Goal: Task Accomplishment & Management: Use online tool/utility

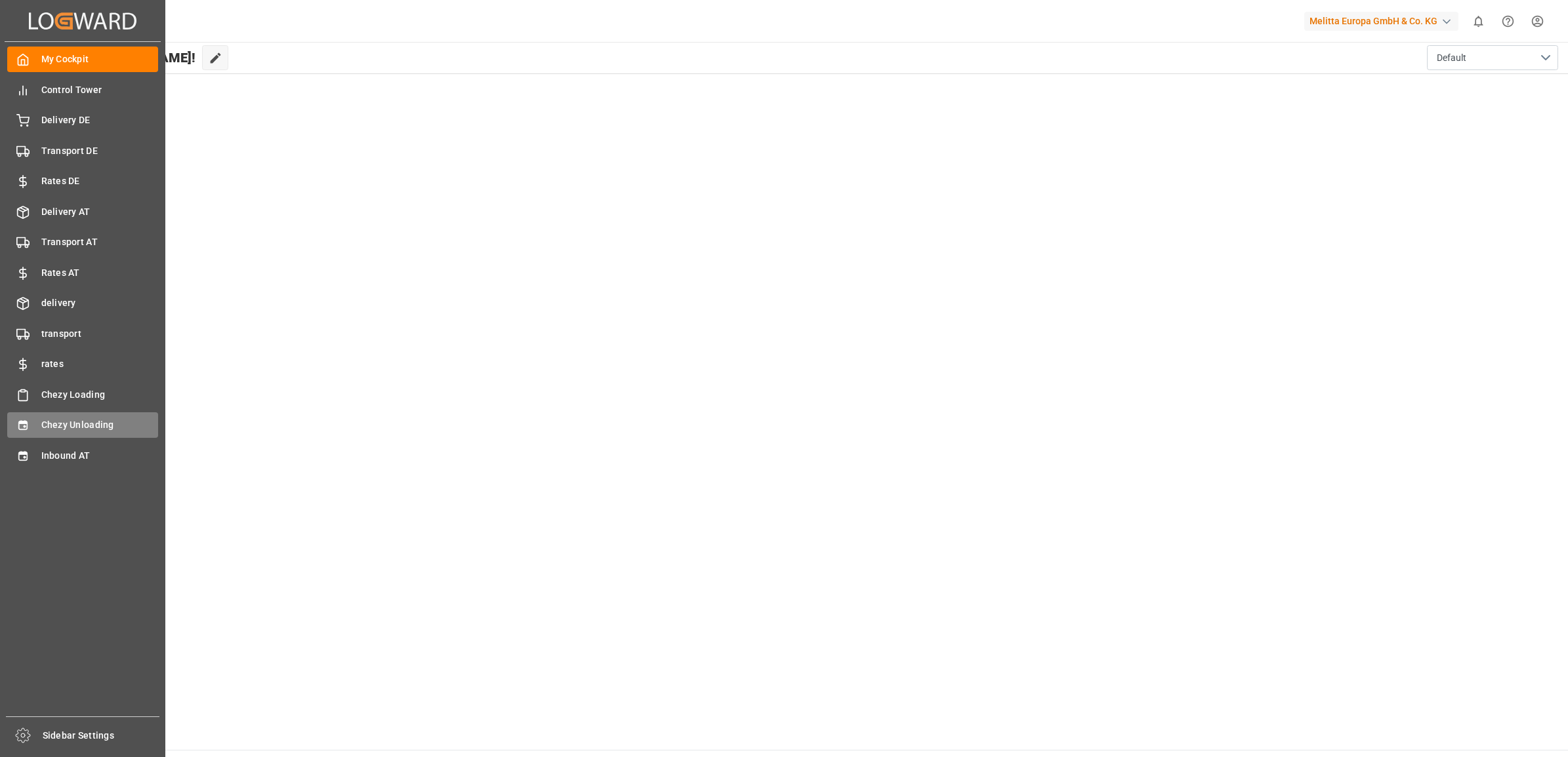
click at [18, 427] on icon at bounding box center [22, 425] width 13 height 13
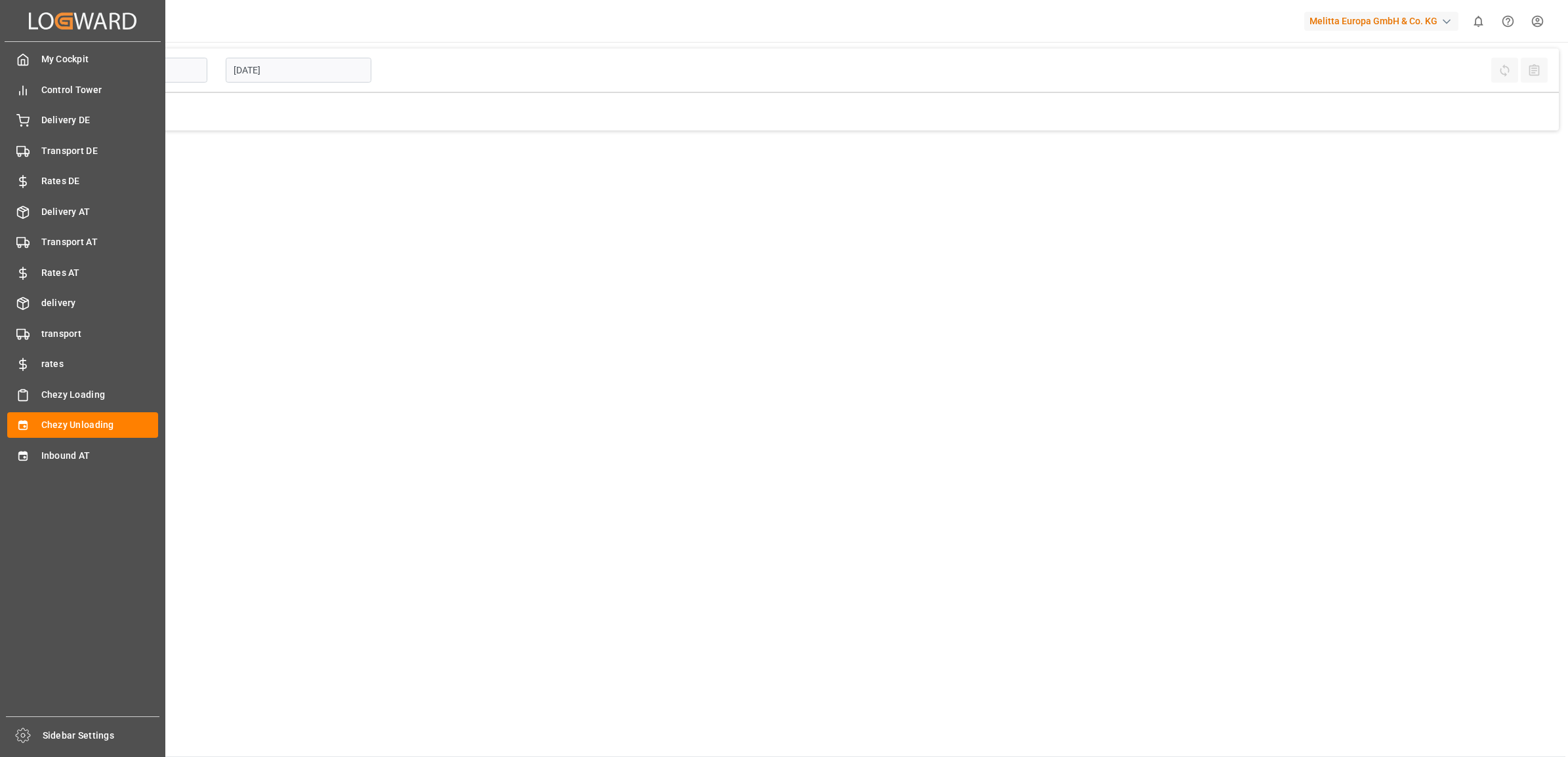
type input "Chezy Unloading"
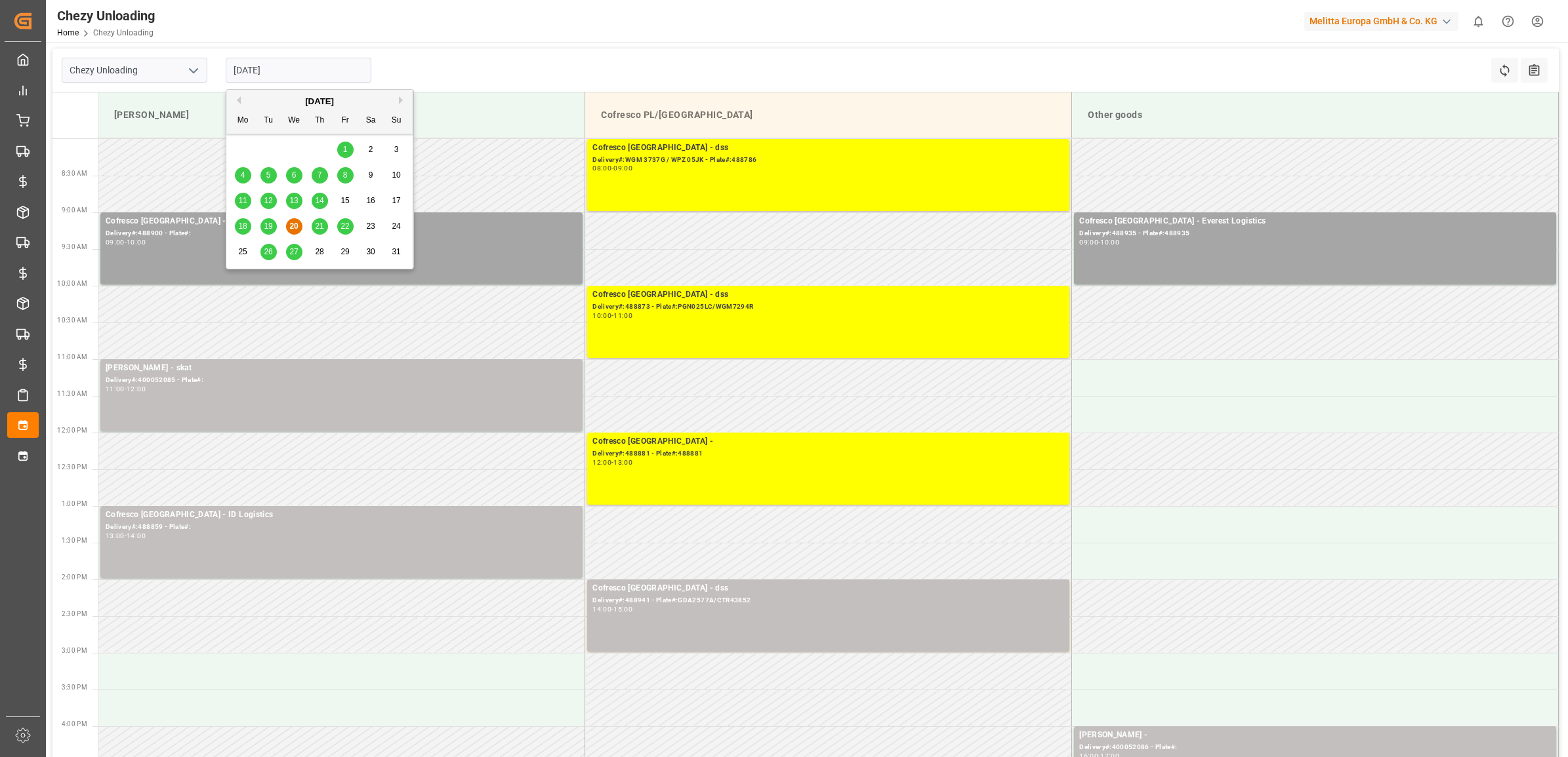
click at [282, 59] on input "[DATE]" at bounding box center [299, 70] width 146 height 25
click at [316, 221] on div "21" at bounding box center [320, 226] width 16 height 16
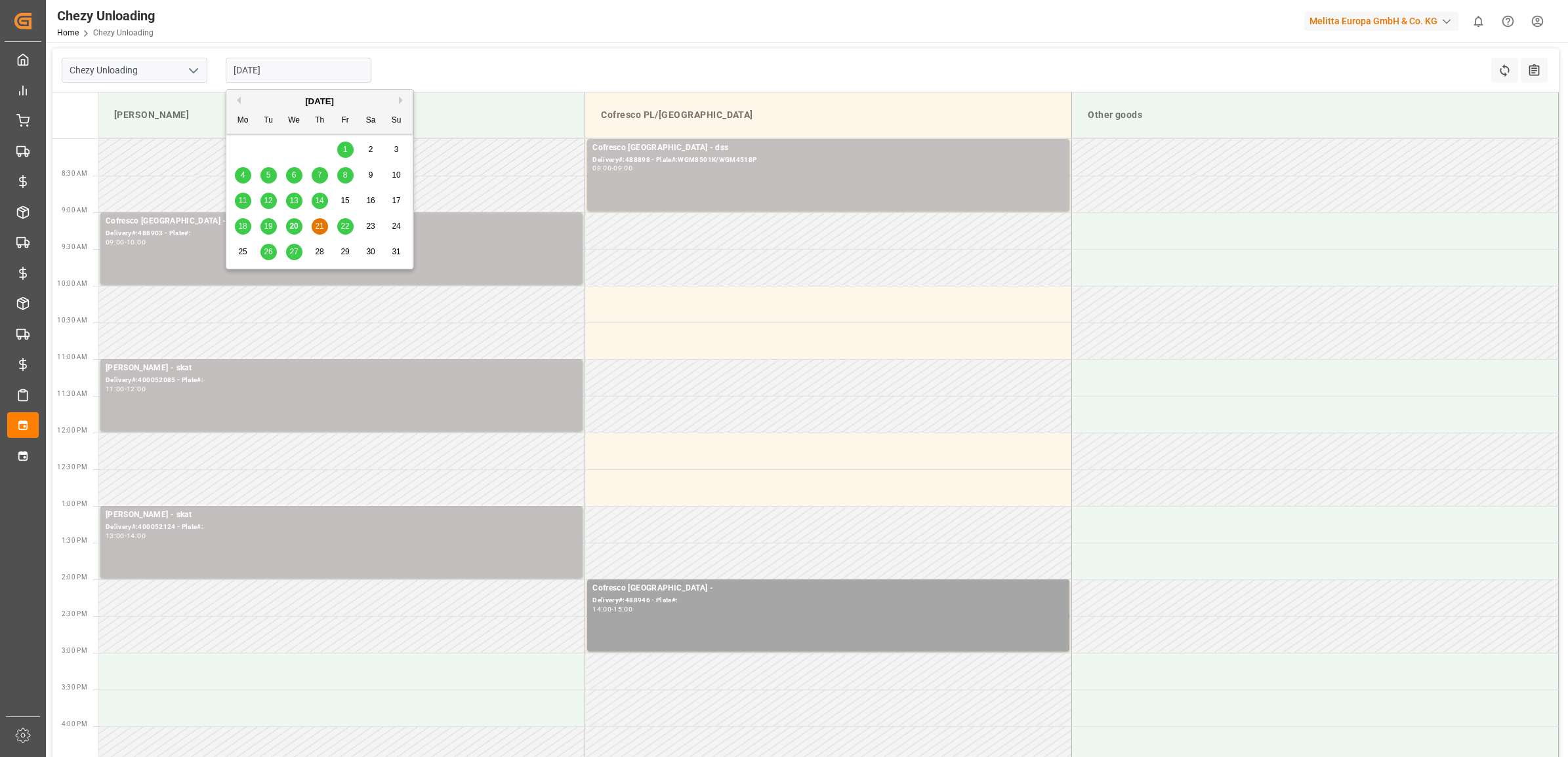
drag, startPoint x: 292, startPoint y: 69, endPoint x: 292, endPoint y: 80, distance: 11.0
click at [292, 69] on input "[DATE]" at bounding box center [299, 70] width 146 height 25
click at [345, 227] on span "22" at bounding box center [345, 226] width 9 height 10
type input "[DATE]"
